Goal: Information Seeking & Learning: Learn about a topic

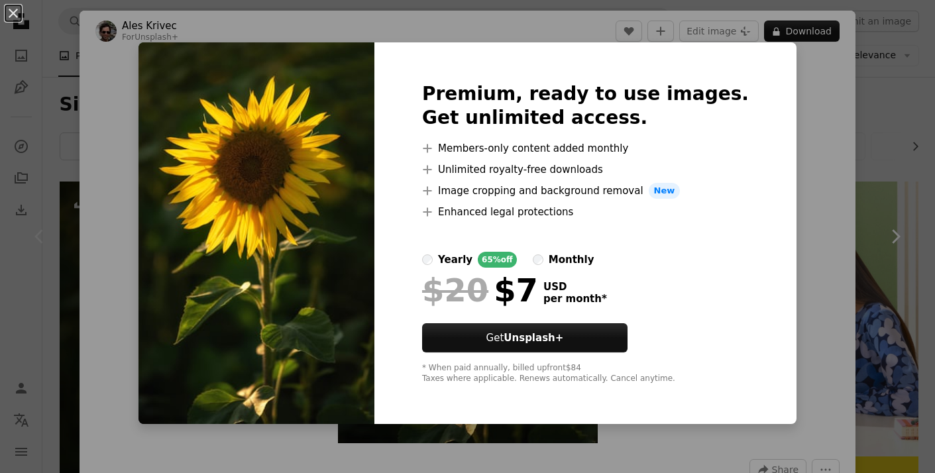
scroll to position [154, 0]
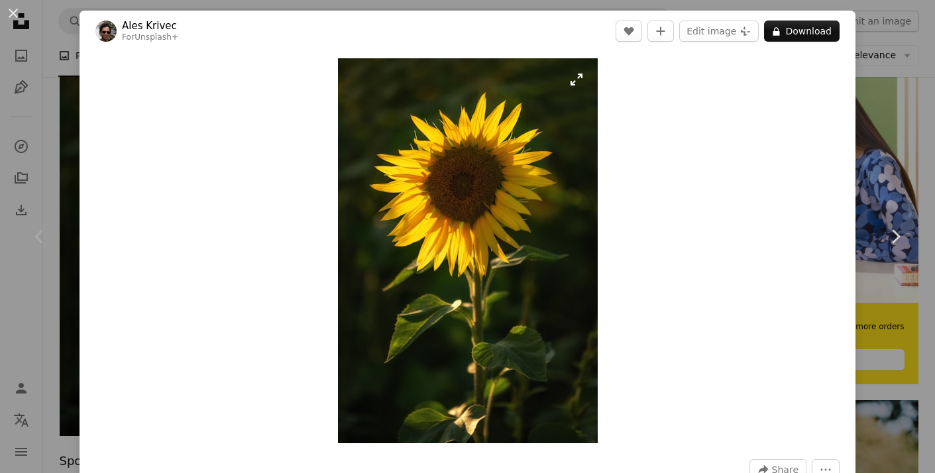
click at [565, 245] on img "Zoom in on this image" at bounding box center [468, 250] width 260 height 385
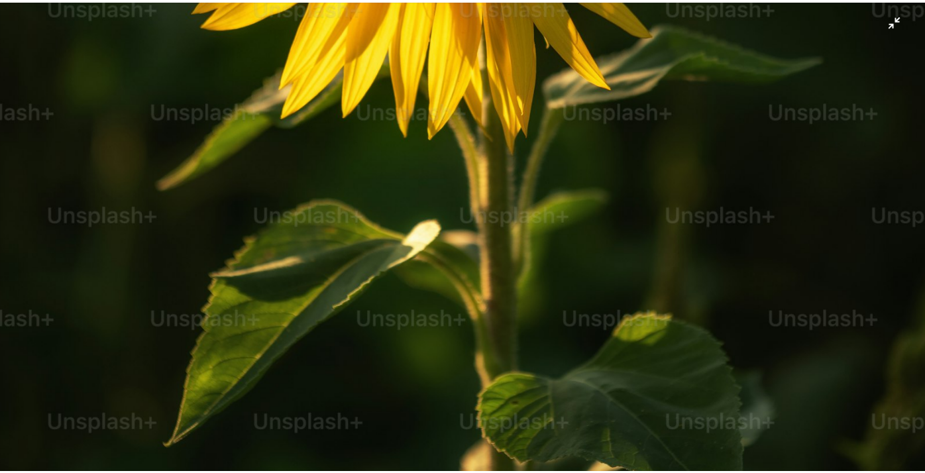
scroll to position [631, 0]
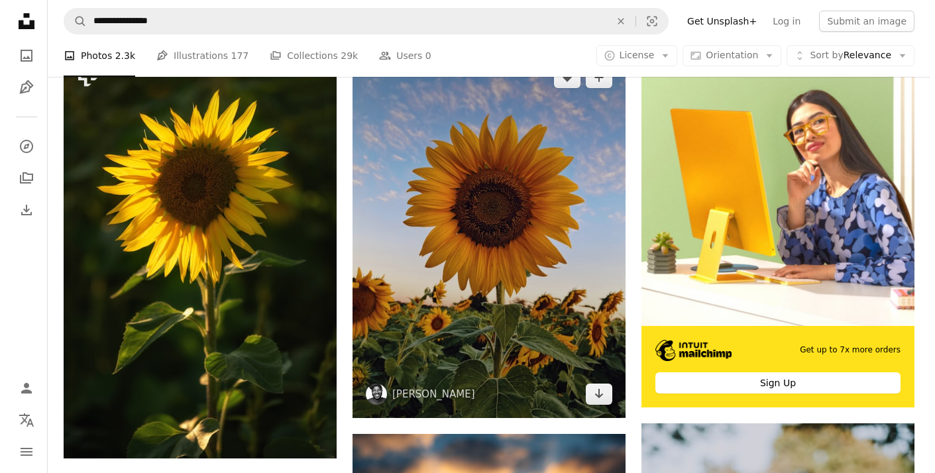
scroll to position [135, 0]
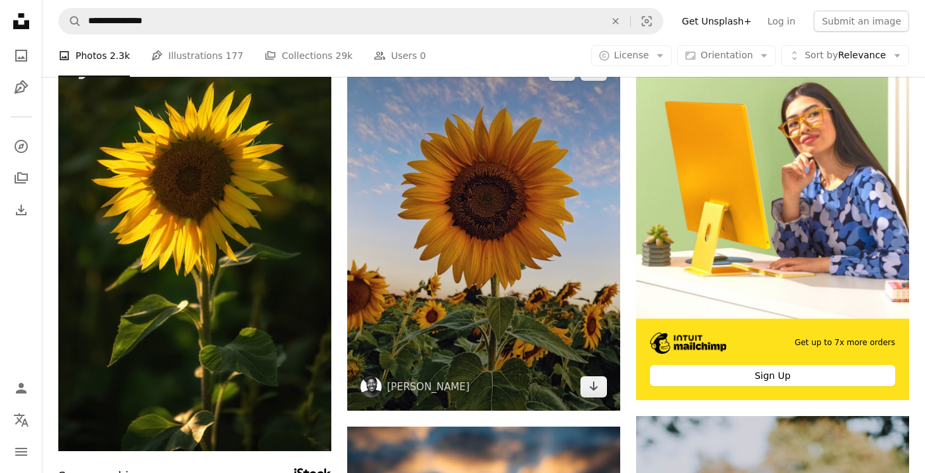
click at [546, 266] on img at bounding box center [483, 228] width 273 height 364
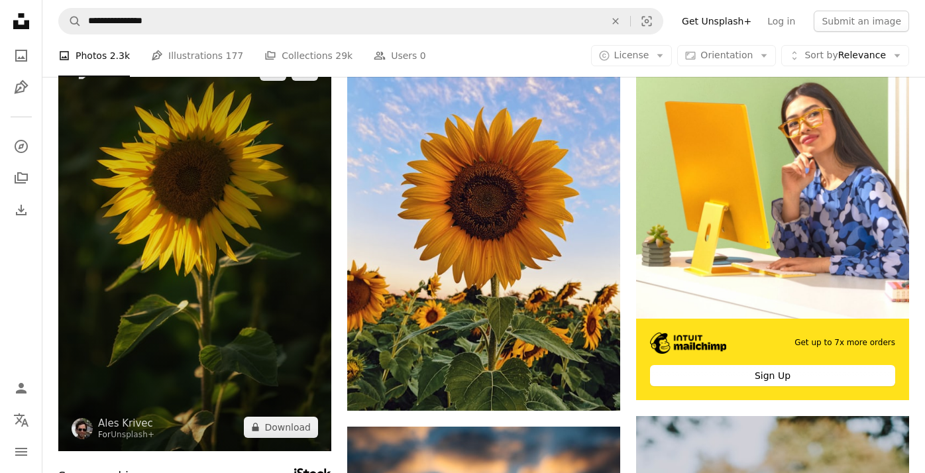
click at [299, 238] on img at bounding box center [194, 248] width 273 height 405
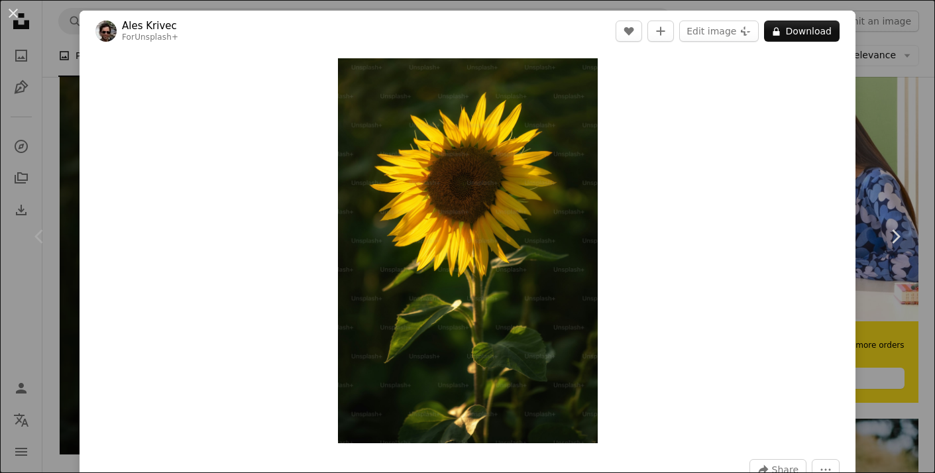
click at [678, 159] on div "Zoom in" at bounding box center [467, 251] width 776 height 398
click at [156, 113] on div "Zoom in" at bounding box center [467, 251] width 776 height 398
click at [182, 101] on div "Zoom in" at bounding box center [467, 251] width 776 height 398
click at [517, 312] on img "Zoom in on this image" at bounding box center [468, 250] width 260 height 385
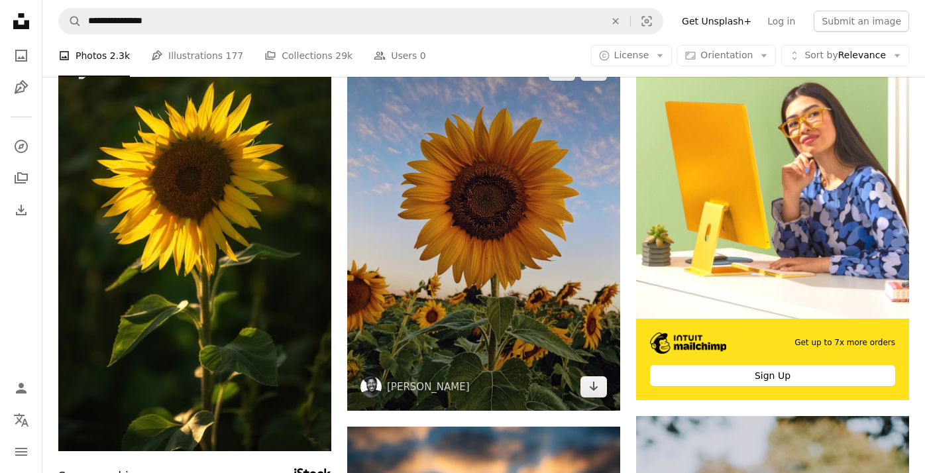
click at [542, 252] on img at bounding box center [483, 228] width 273 height 364
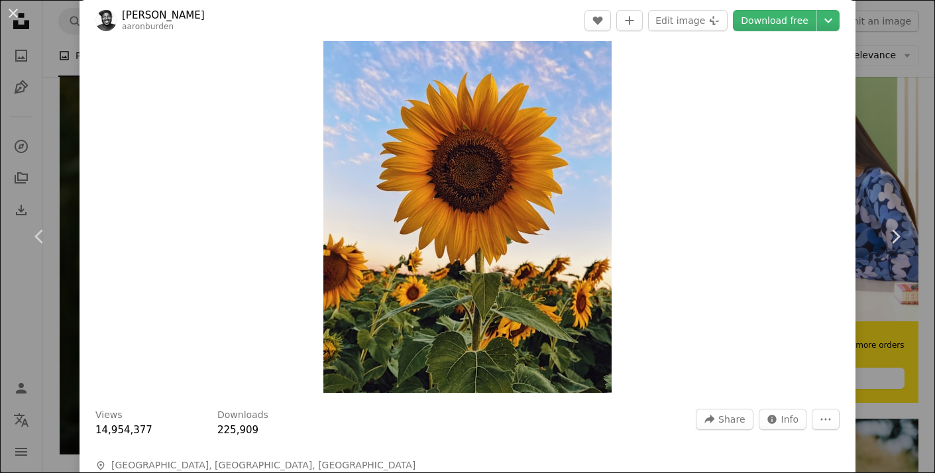
scroll to position [52, 0]
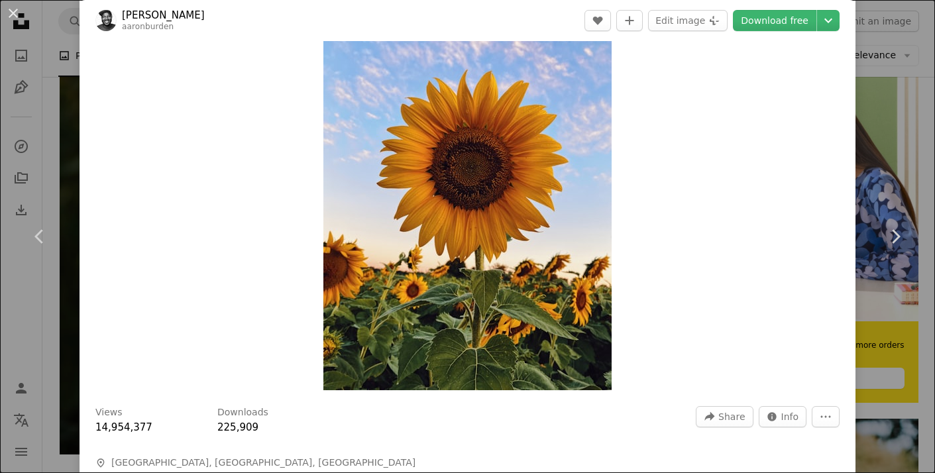
click at [569, 229] on img "Zoom in on this image" at bounding box center [467, 198] width 288 height 384
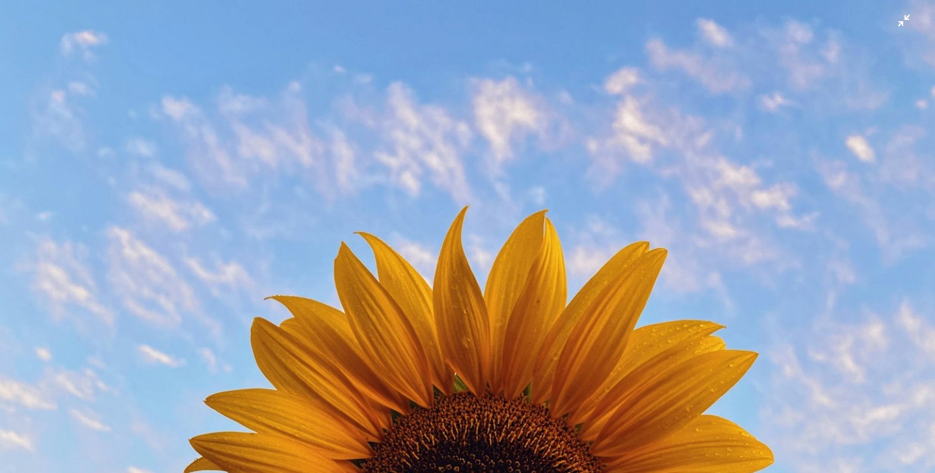
scroll to position [381, 0]
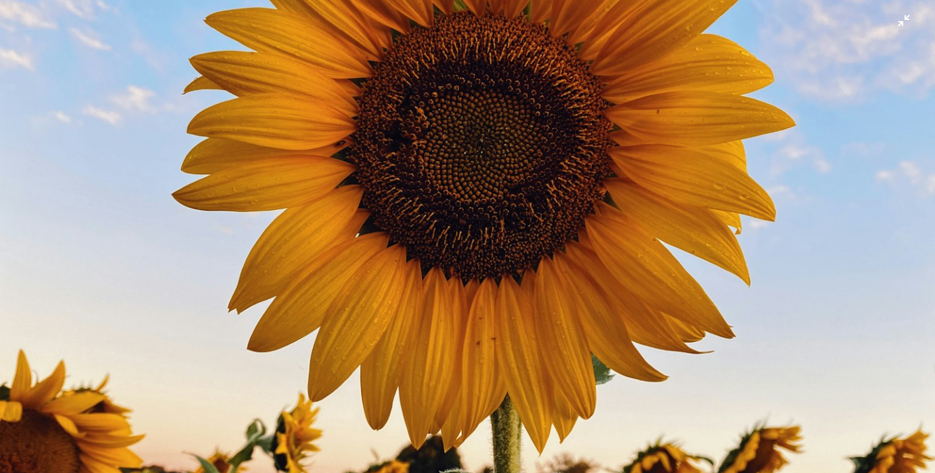
click at [569, 229] on img "Zoom out on this image" at bounding box center [467, 242] width 936 height 1248
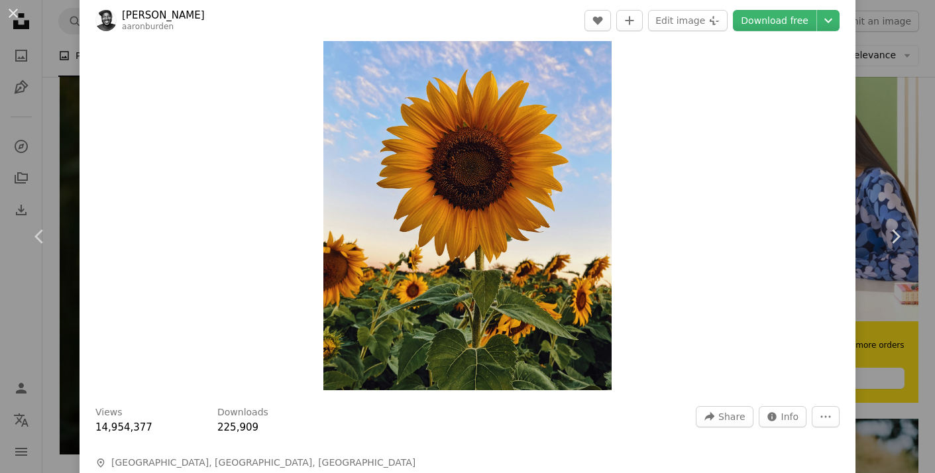
scroll to position [0, 0]
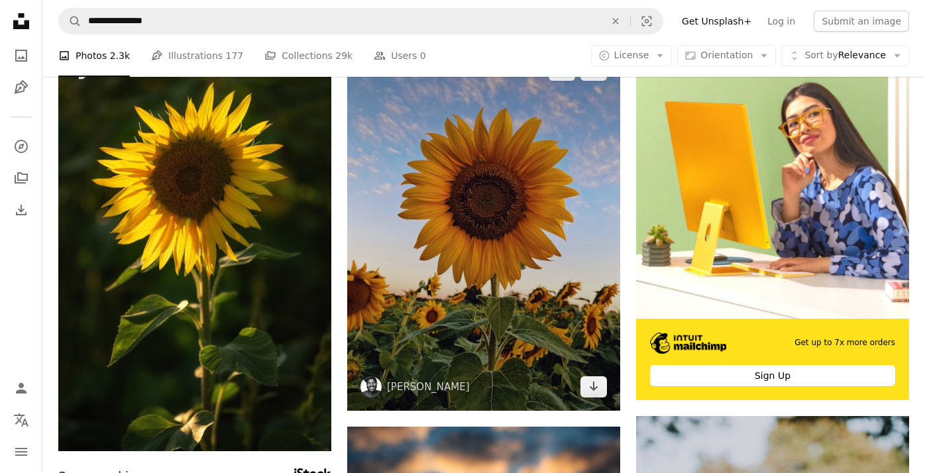
click at [473, 252] on img at bounding box center [483, 228] width 273 height 364
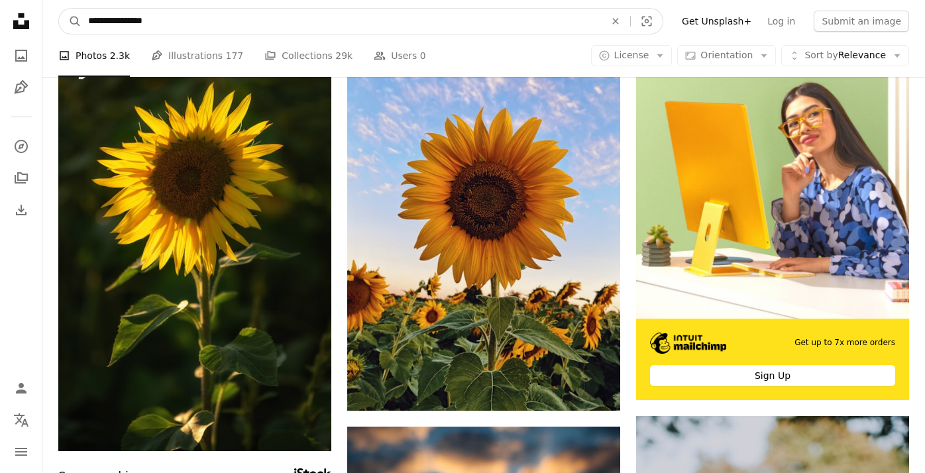
click at [187, 28] on input "**********" at bounding box center [340, 21] width 519 height 25
type input "**********"
click at [70, 21] on button "A magnifying glass" at bounding box center [70, 21] width 23 height 25
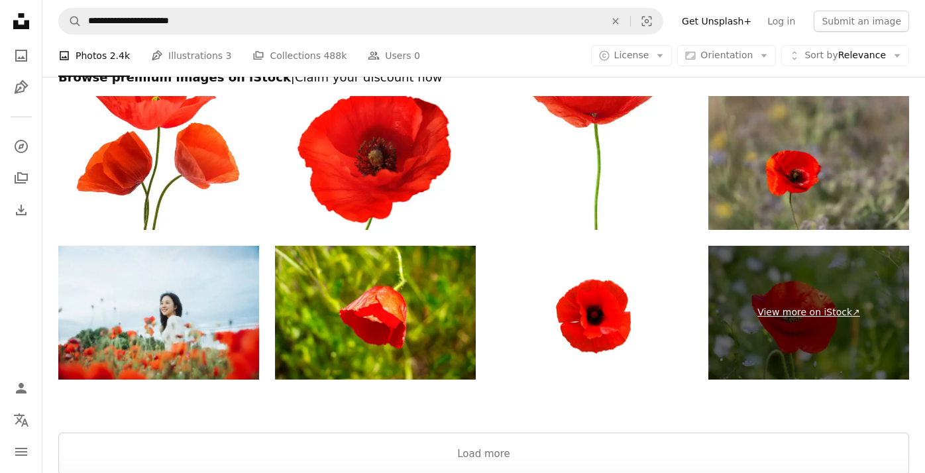
scroll to position [2753, 0]
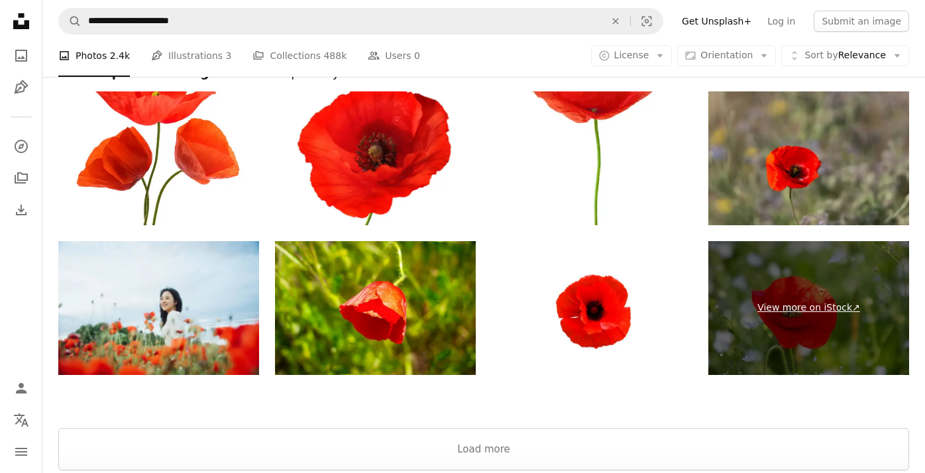
click at [818, 305] on link "View more on iStock ↗" at bounding box center [808, 308] width 201 height 134
